Goal: Task Accomplishment & Management: Use online tool/utility

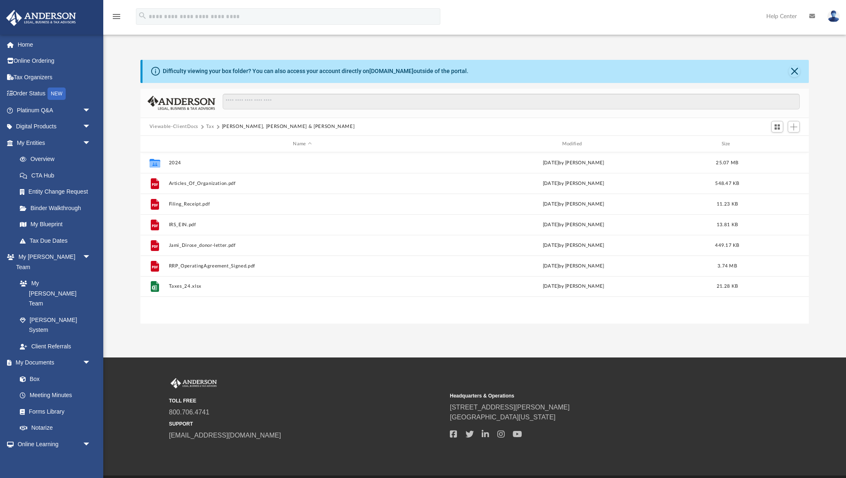
scroll to position [188, 668]
click at [792, 124] on span "Add" at bounding box center [793, 127] width 7 height 7
click at [778, 143] on li "Upload" at bounding box center [782, 143] width 26 height 9
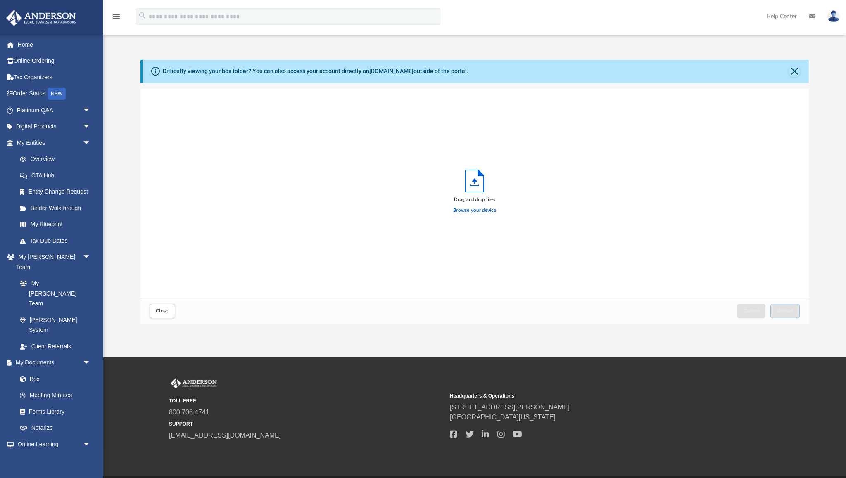
scroll to position [209, 668]
click at [481, 211] on label "Browse your device" at bounding box center [474, 210] width 43 height 7
click at [0, 0] on input "Browse your device" at bounding box center [0, 0] width 0 height 0
click at [795, 71] on button "Close" at bounding box center [795, 72] width 12 height 12
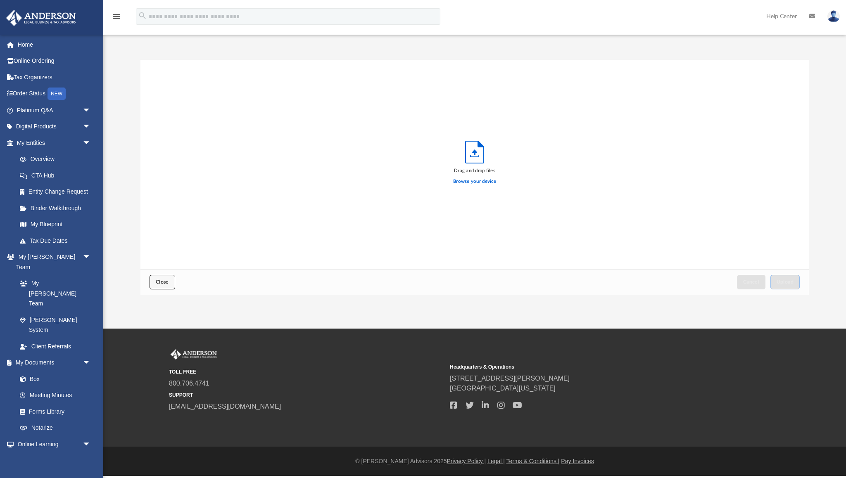
click at [160, 281] on span "Close" at bounding box center [162, 282] width 13 height 5
click at [164, 285] on span "Close" at bounding box center [162, 282] width 13 height 5
click at [41, 371] on link "Box" at bounding box center [58, 379] width 92 height 17
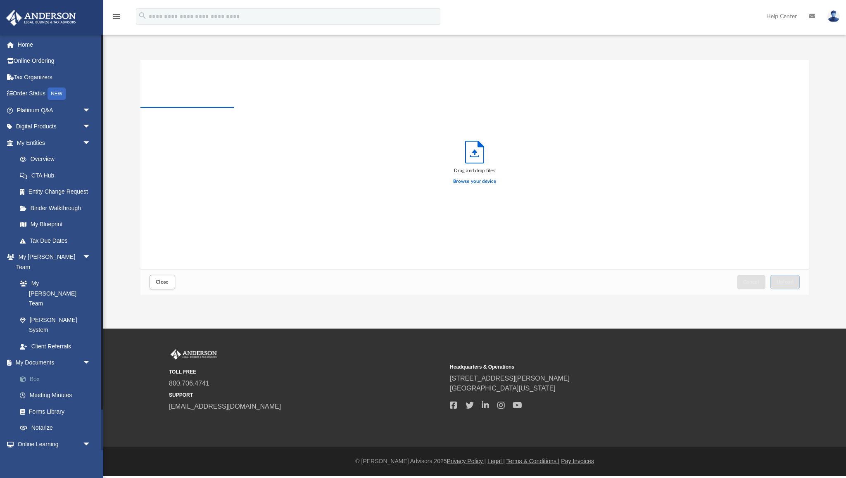
click at [33, 371] on link "Box" at bounding box center [58, 379] width 92 height 17
click at [161, 280] on span "Close" at bounding box center [162, 282] width 13 height 5
click at [36, 371] on link "Box" at bounding box center [58, 379] width 92 height 17
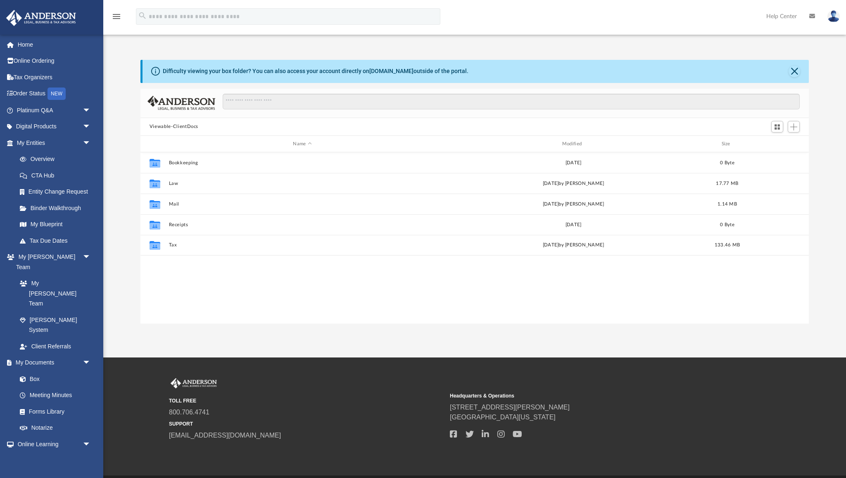
scroll to position [188, 668]
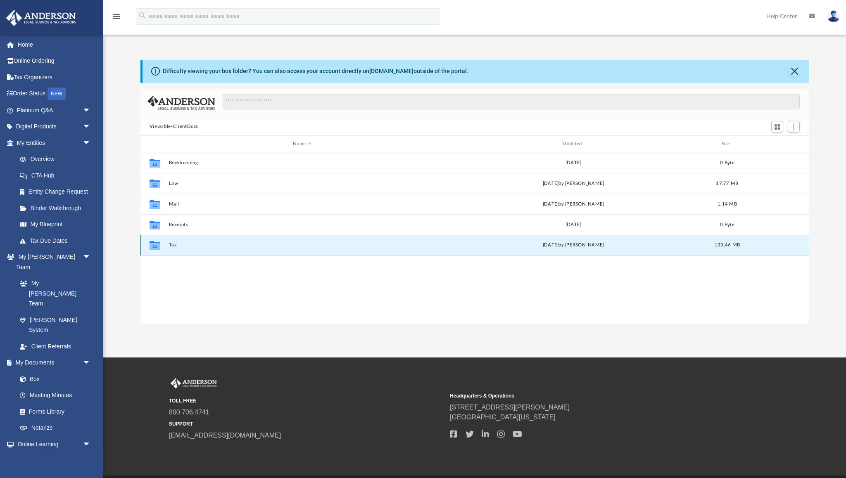
click at [170, 245] on button "Tax" at bounding box center [302, 245] width 267 height 5
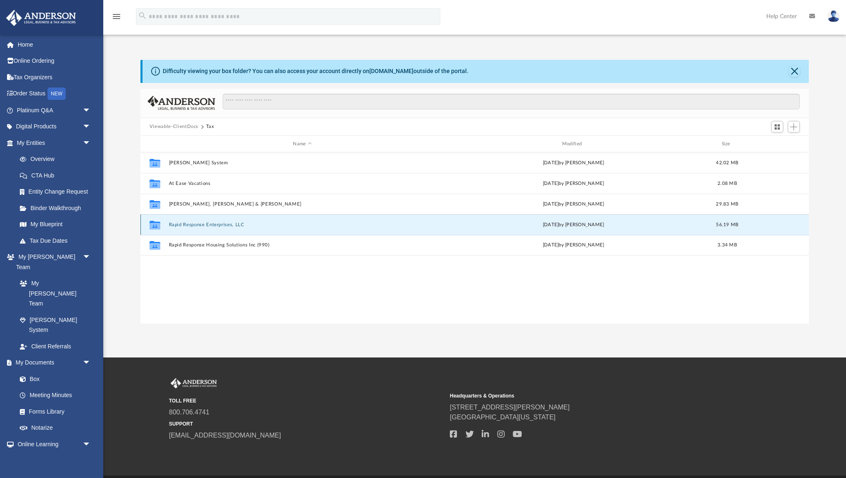
click at [209, 226] on button "Rapid Response Enterprises, LLC" at bounding box center [302, 224] width 267 height 5
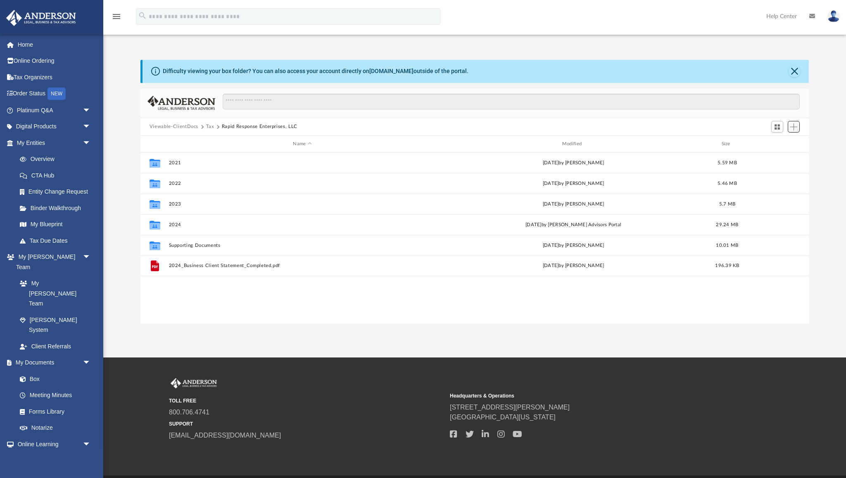
click at [796, 128] on span "Add" at bounding box center [793, 127] width 7 height 7
click at [780, 143] on li "Upload" at bounding box center [782, 143] width 26 height 9
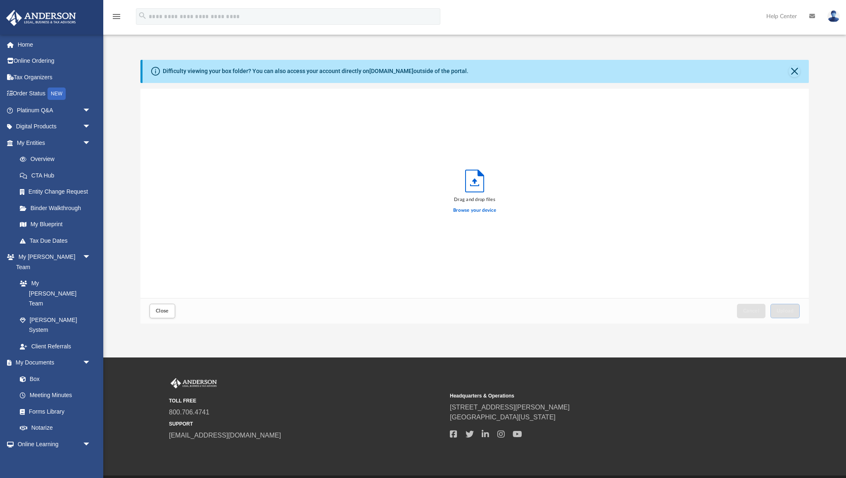
scroll to position [209, 668]
click at [478, 213] on label "Browse your device" at bounding box center [474, 210] width 43 height 7
click at [0, 0] on input "Browse your device" at bounding box center [0, 0] width 0 height 0
